Goal: Task Accomplishment & Management: Manage account settings

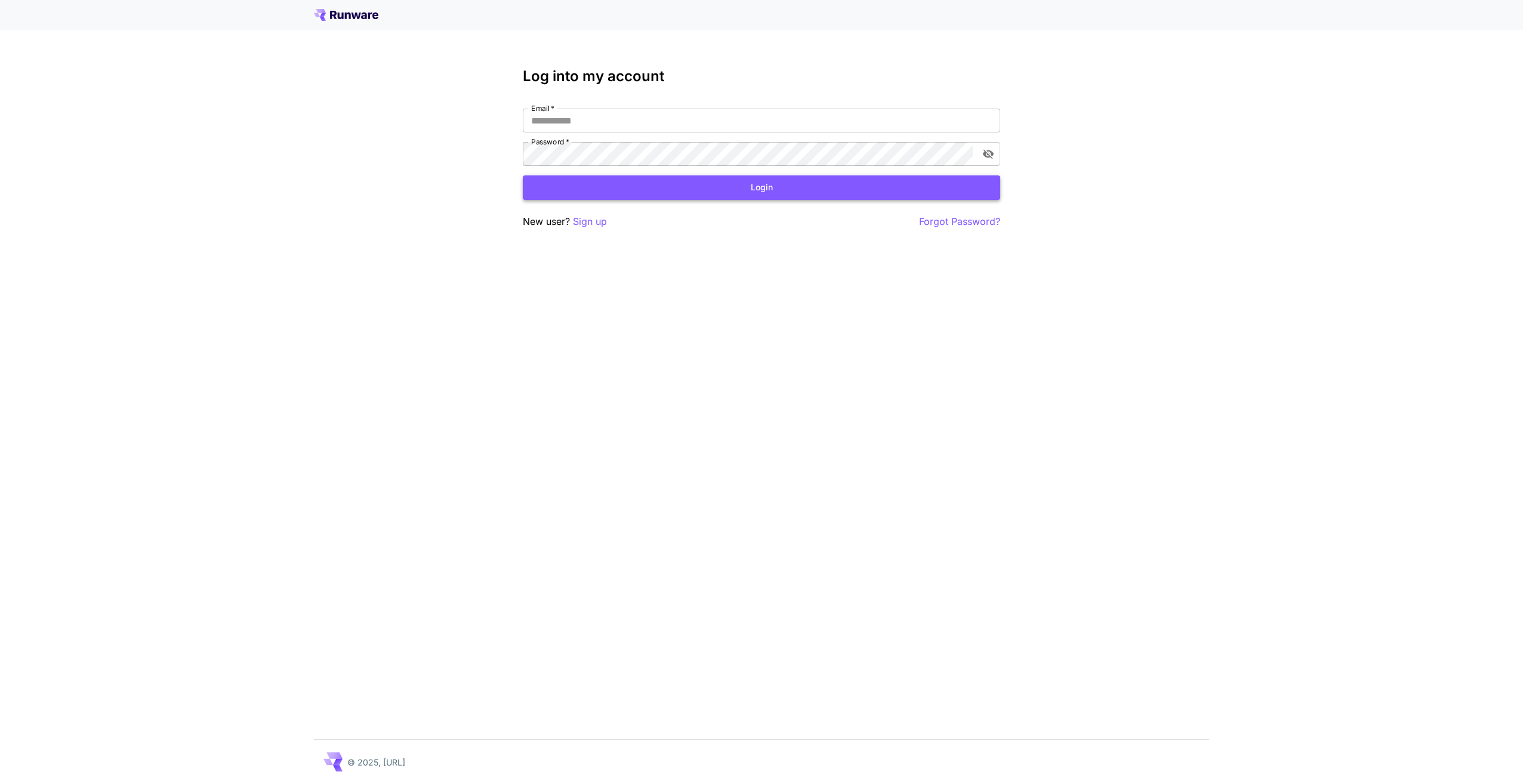
type input "**********"
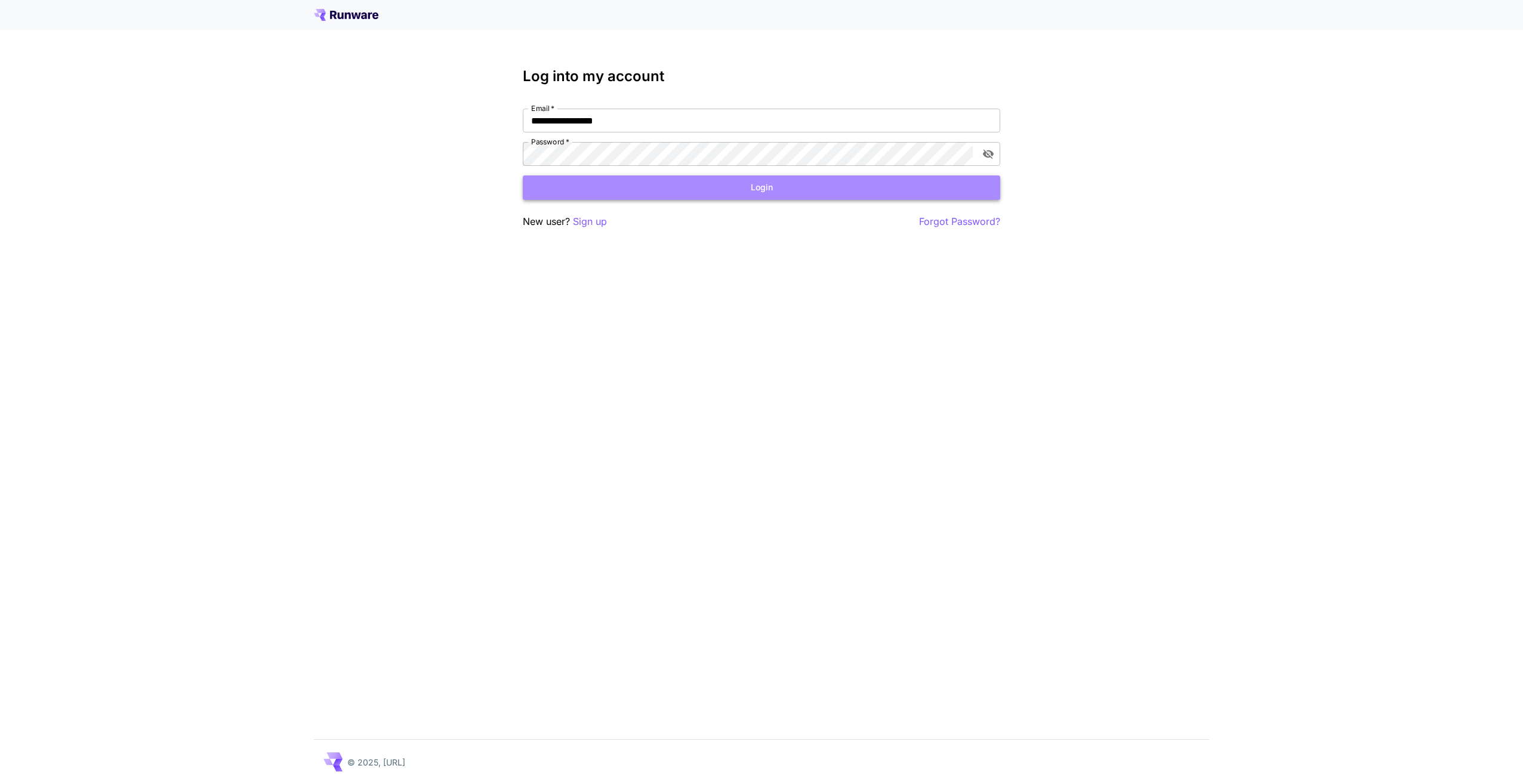
click at [750, 197] on button "Login" at bounding box center [762, 187] width 478 height 25
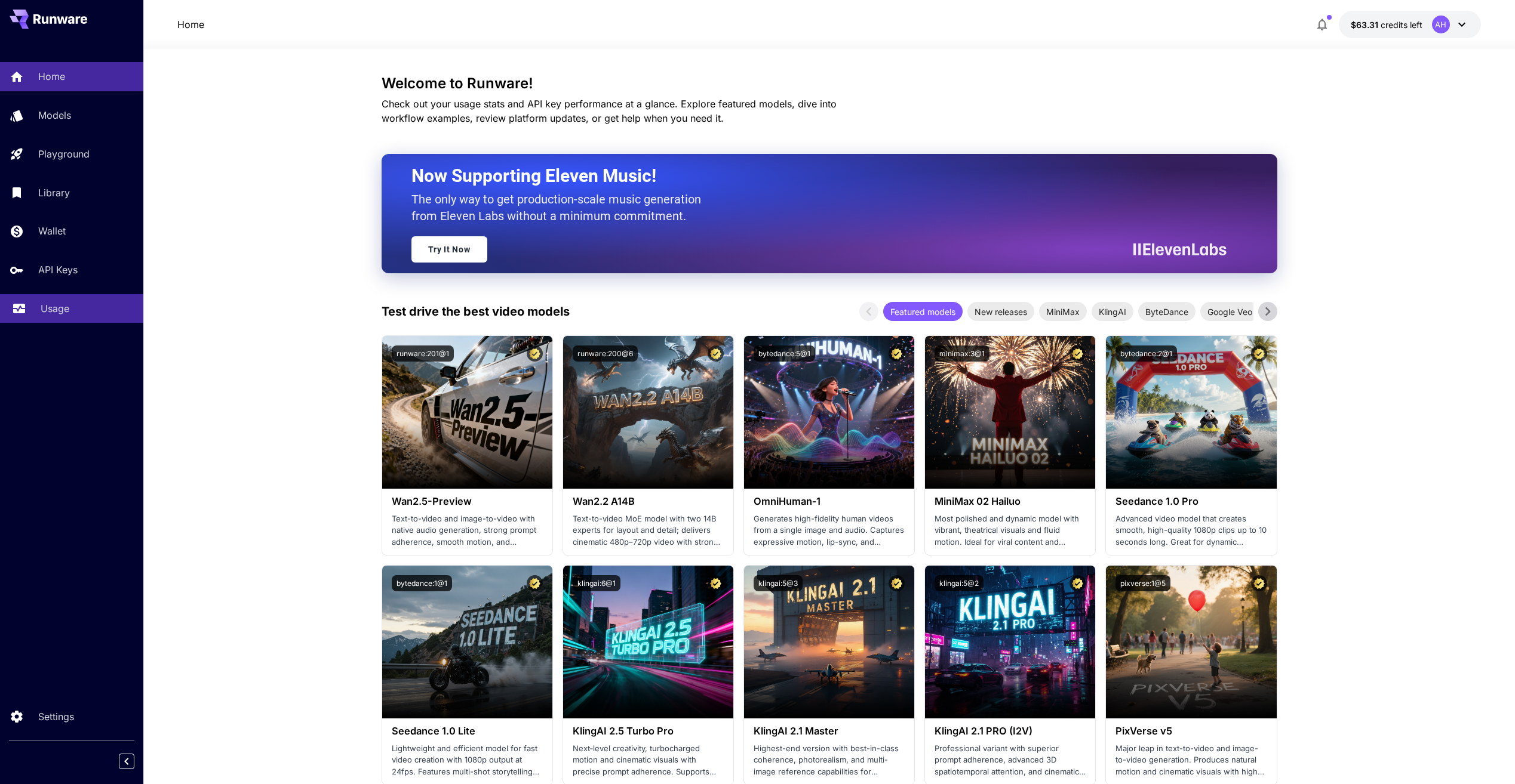
click at [56, 313] on p "Usage" at bounding box center [55, 308] width 28 height 15
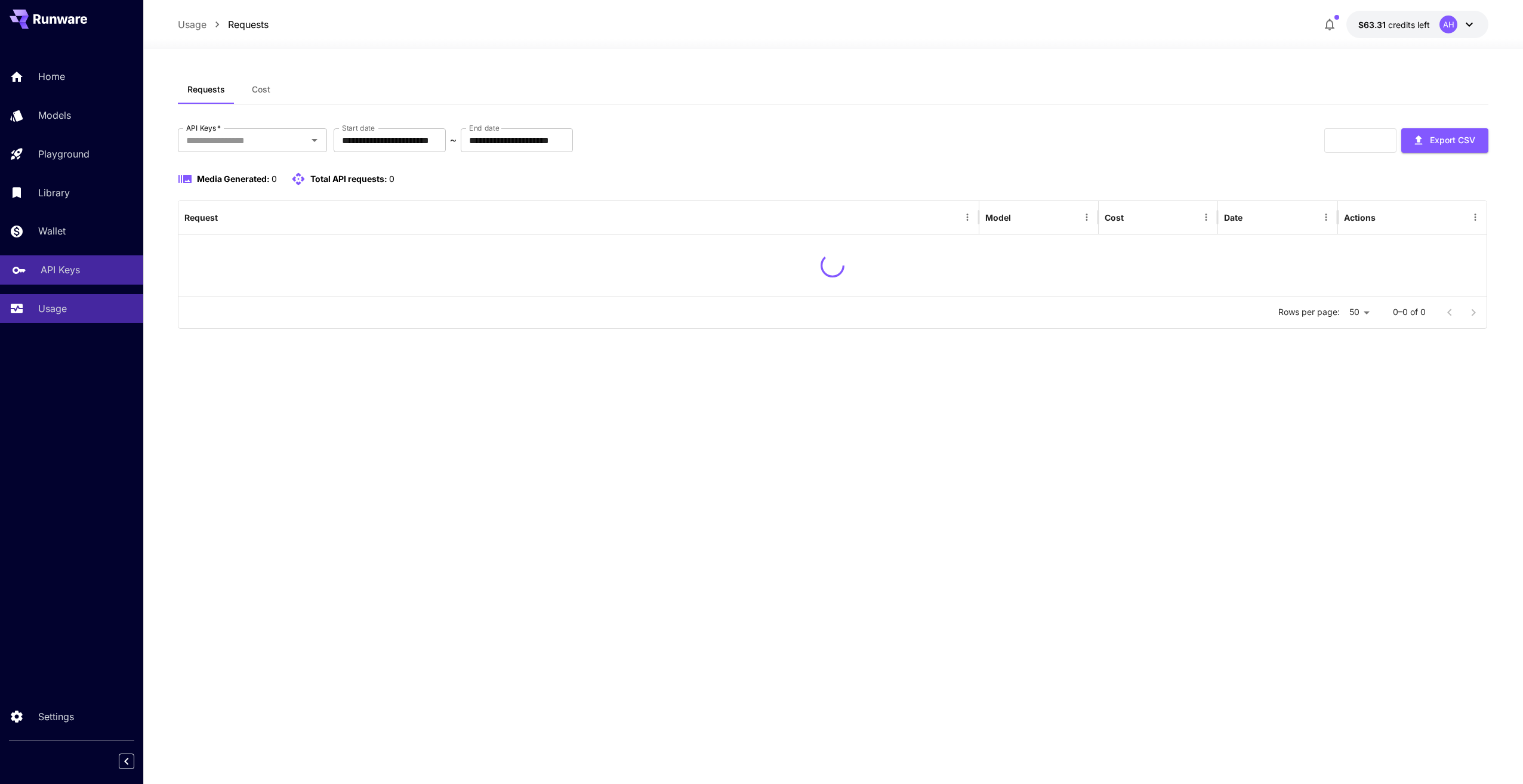
click at [68, 273] on p "API Keys" at bounding box center [60, 270] width 39 height 15
